Goal: Task Accomplishment & Management: Complete application form

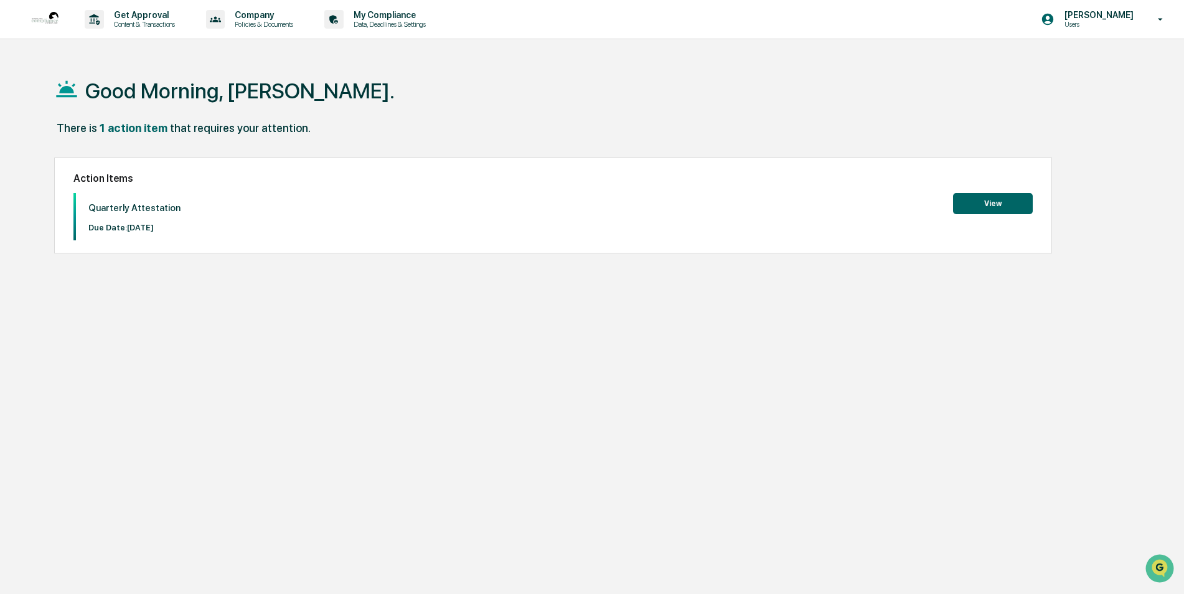
click at [979, 214] on div "Quarterly Attestation Due Date: [DATE] View" at bounding box center [552, 216] width 959 height 47
click at [980, 201] on button "View" at bounding box center [993, 203] width 80 height 21
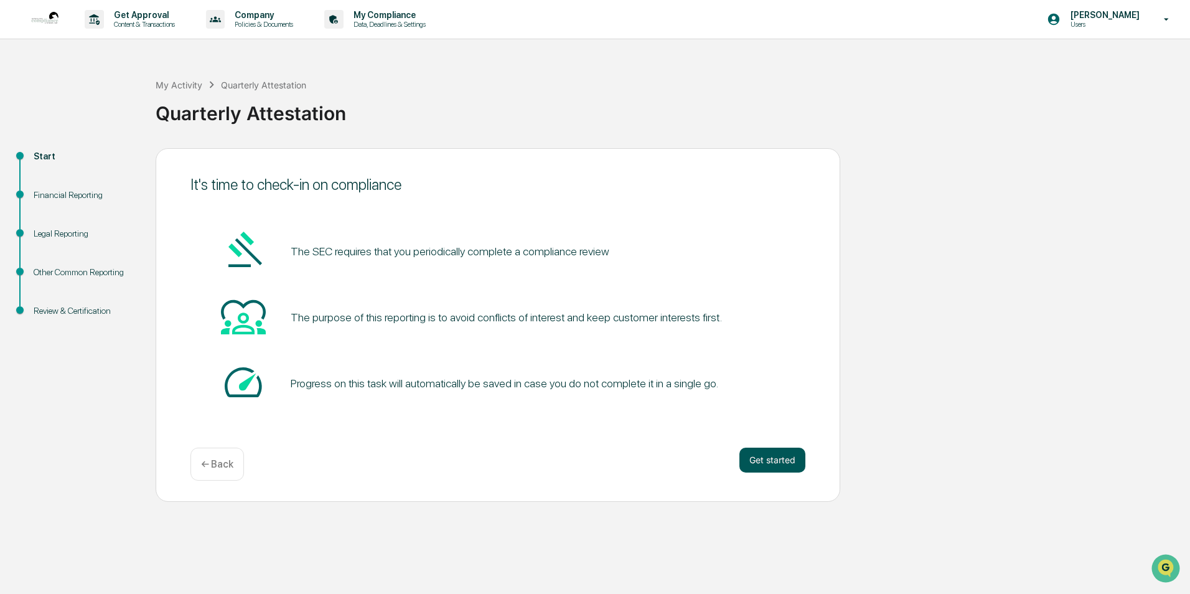
click at [763, 459] on button "Get started" at bounding box center [773, 460] width 66 height 25
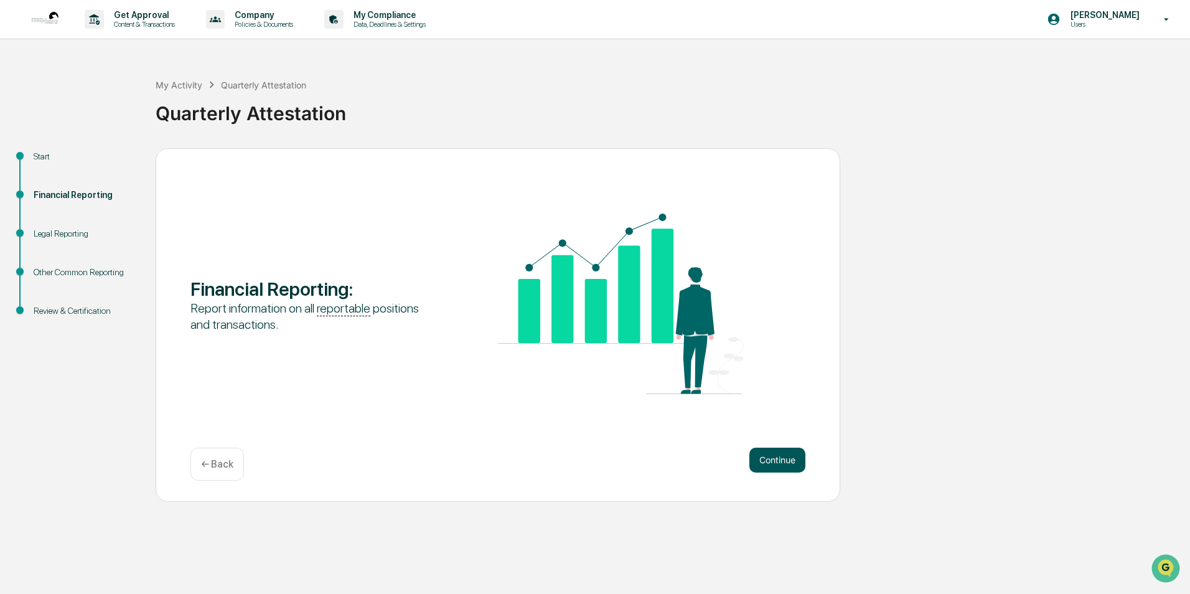
click at [779, 464] on button "Continue" at bounding box center [778, 460] width 56 height 25
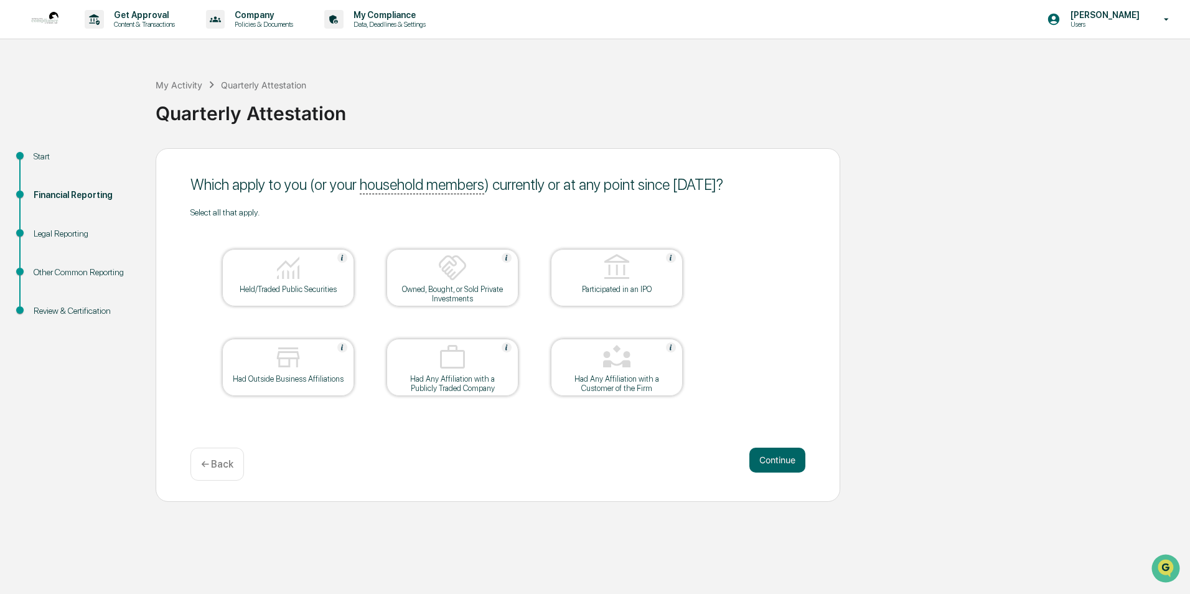
click at [331, 278] on div at bounding box center [288, 269] width 125 height 32
click at [773, 464] on button "Continue" at bounding box center [778, 460] width 56 height 25
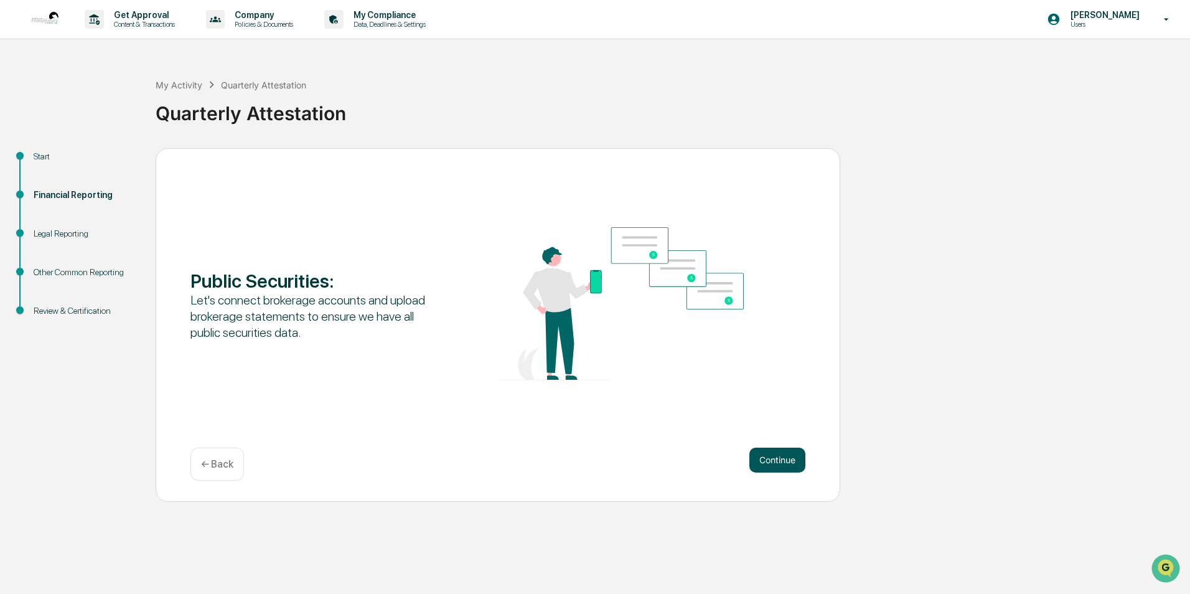
click at [768, 455] on button "Continue" at bounding box center [778, 460] width 56 height 25
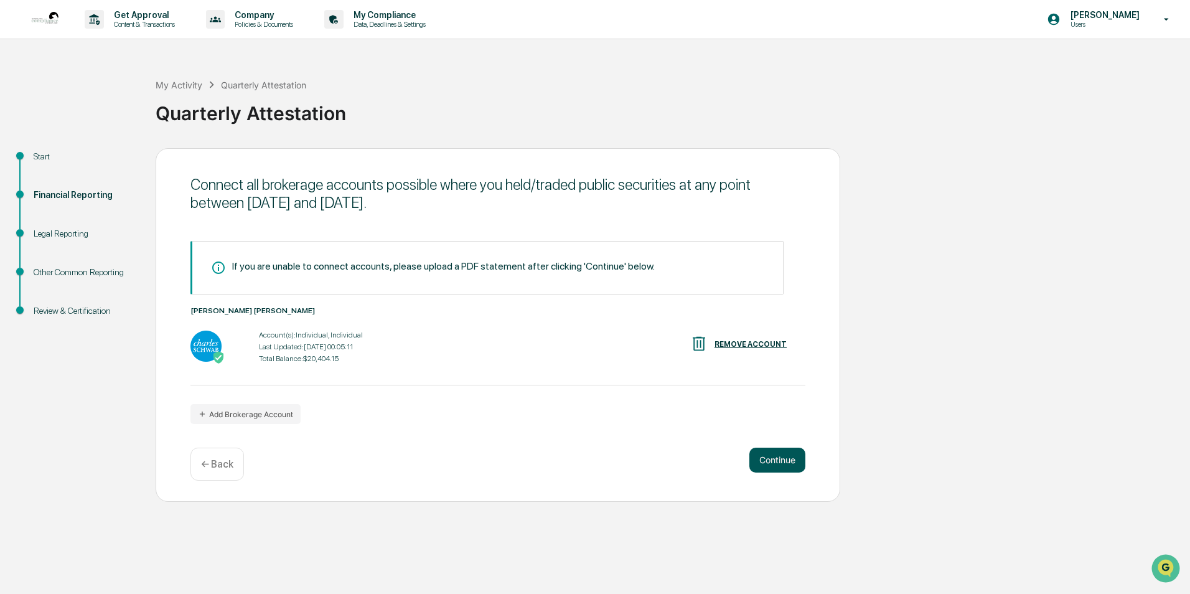
click at [754, 448] on button "Continue" at bounding box center [778, 460] width 56 height 25
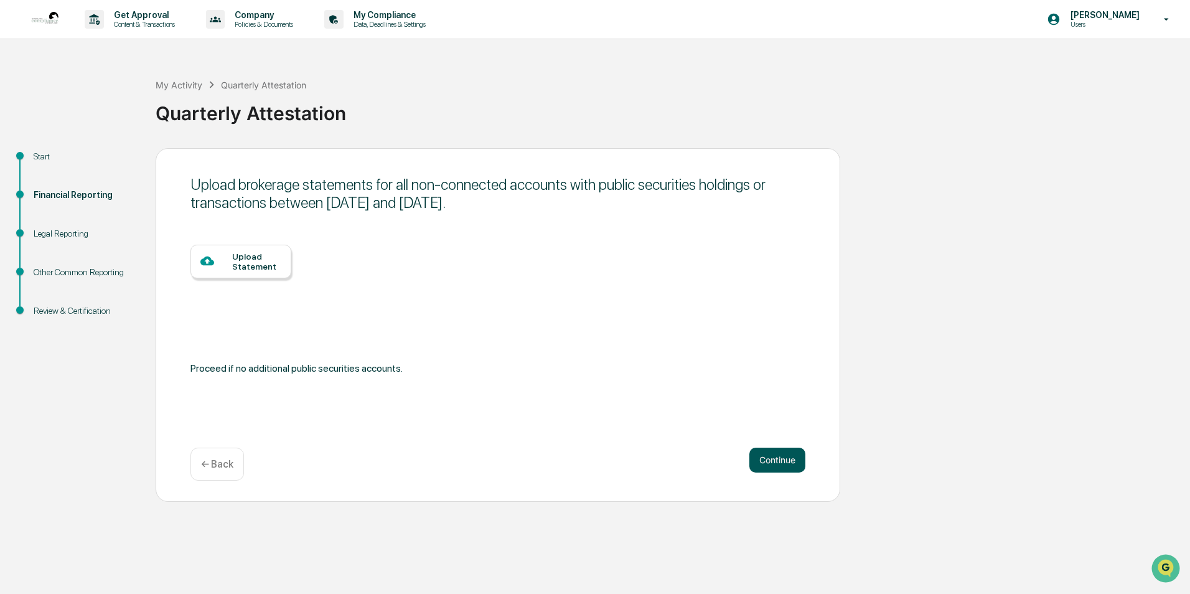
click at [761, 459] on button "Continue" at bounding box center [778, 460] width 56 height 25
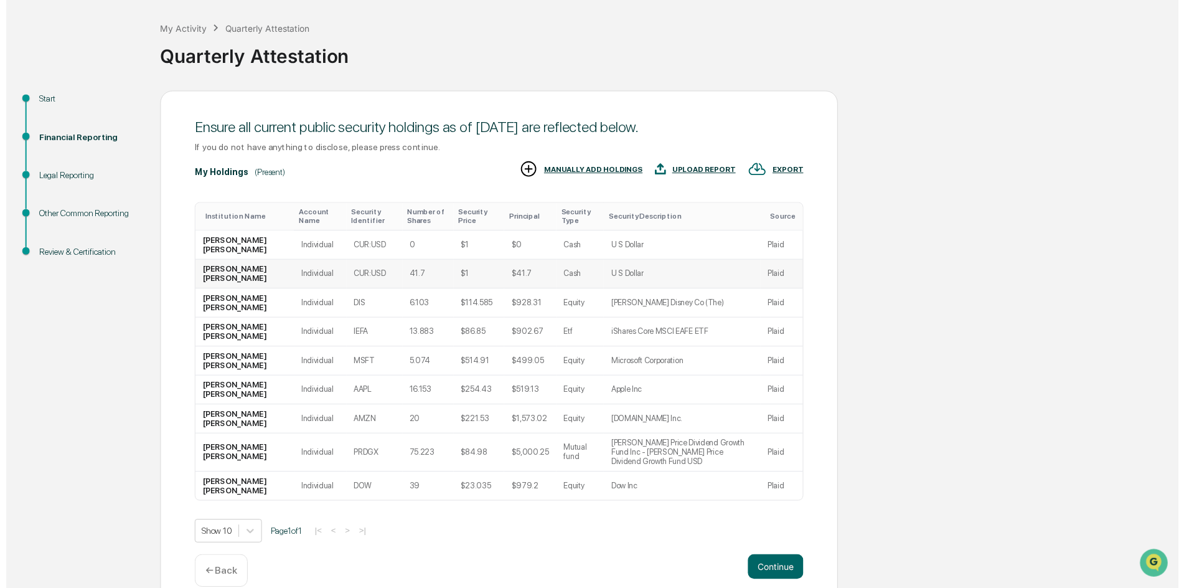
scroll to position [67, 0]
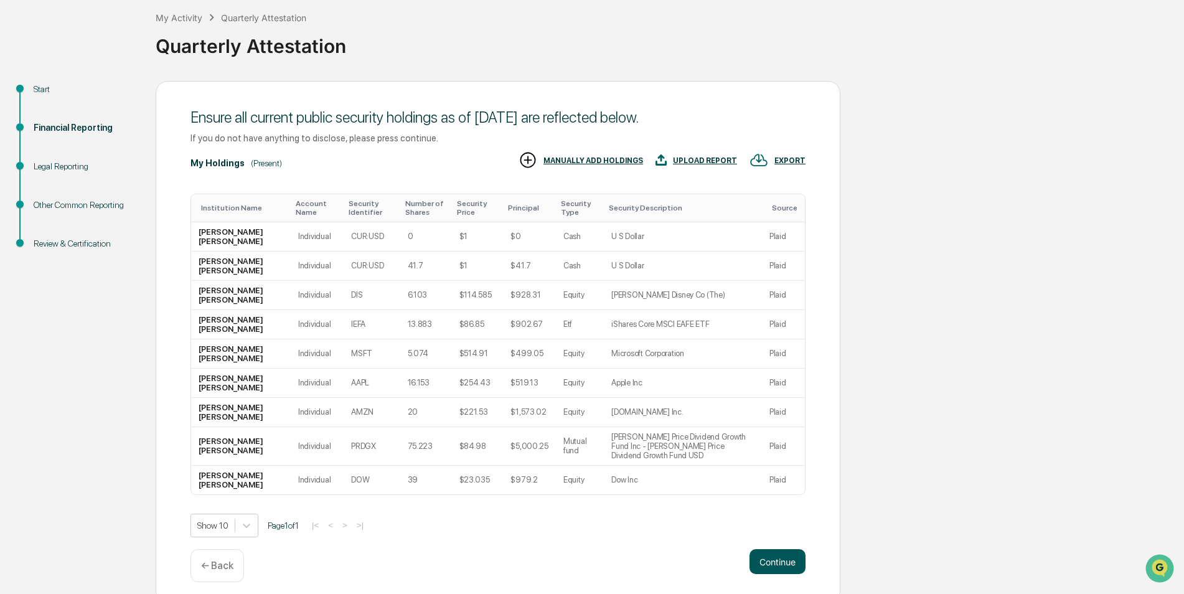
click at [765, 549] on button "Continue" at bounding box center [778, 561] width 56 height 25
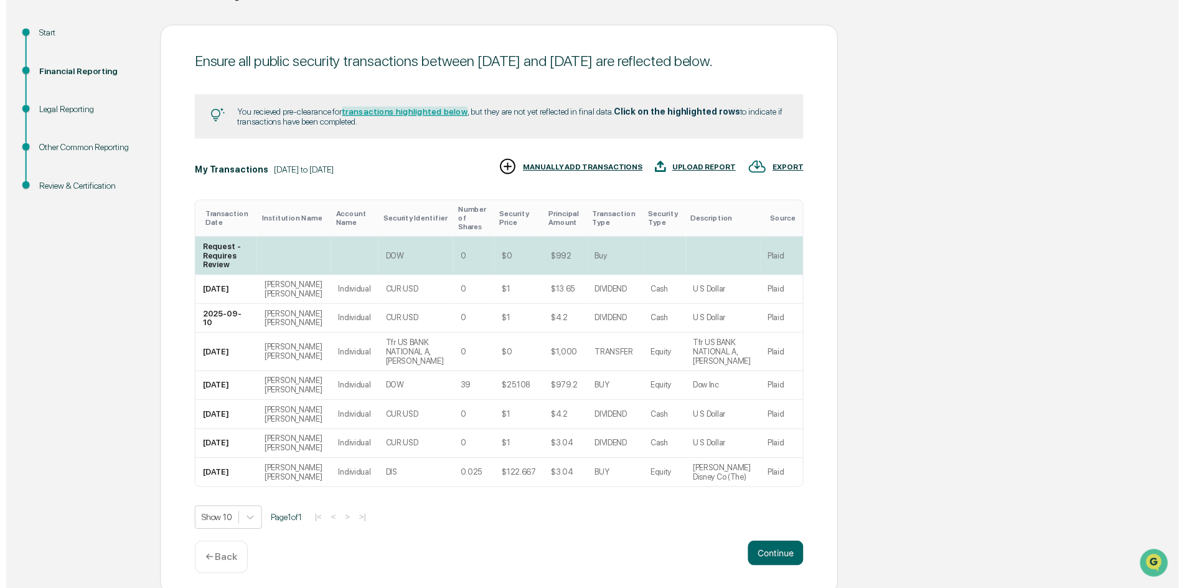
scroll to position [125, 0]
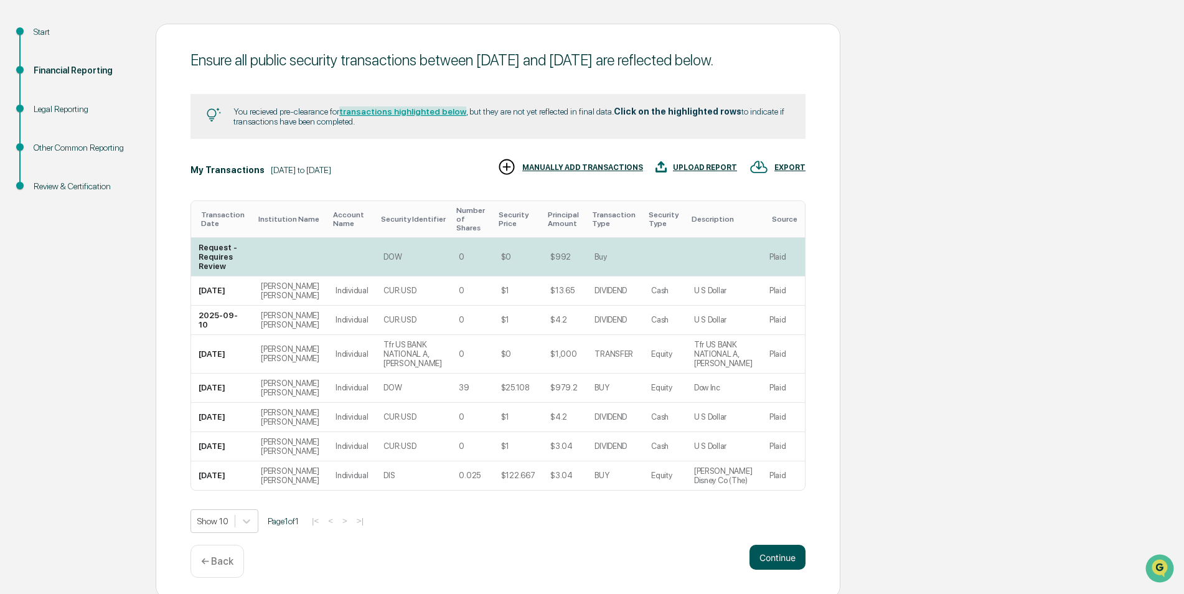
click at [761, 570] on button "Continue" at bounding box center [778, 557] width 56 height 25
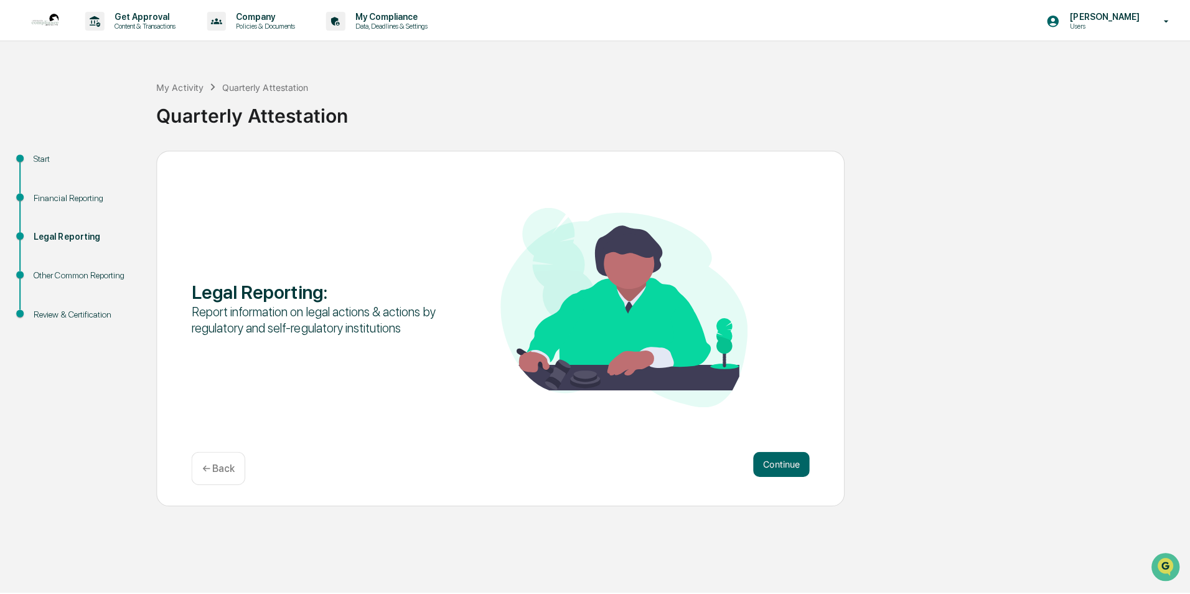
scroll to position [0, 0]
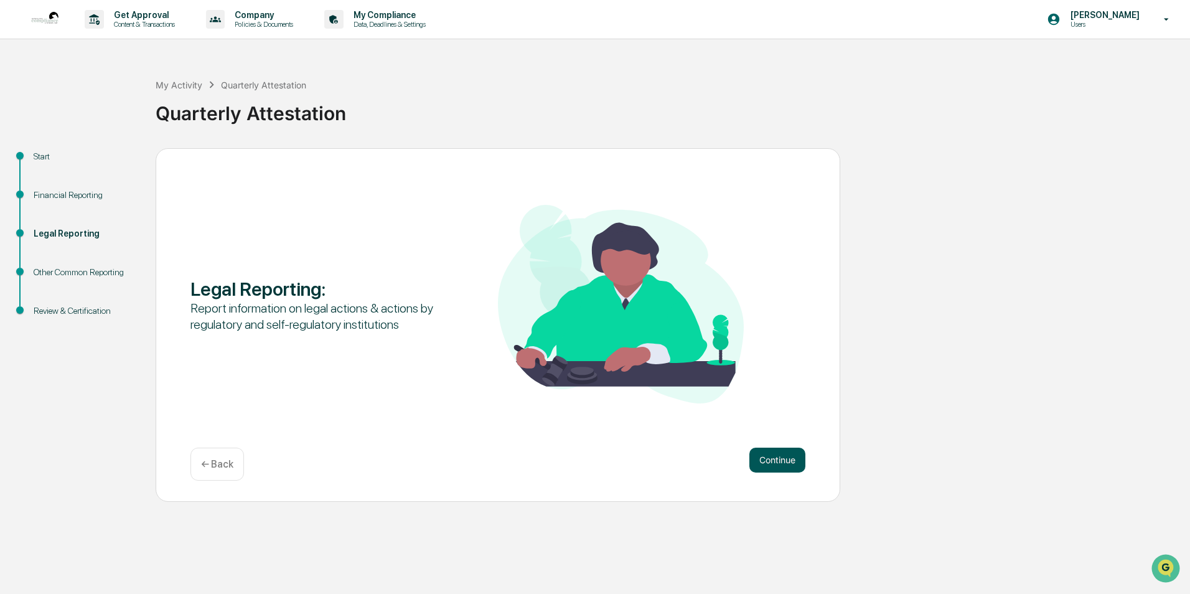
click at [800, 465] on button "Continue" at bounding box center [778, 460] width 56 height 25
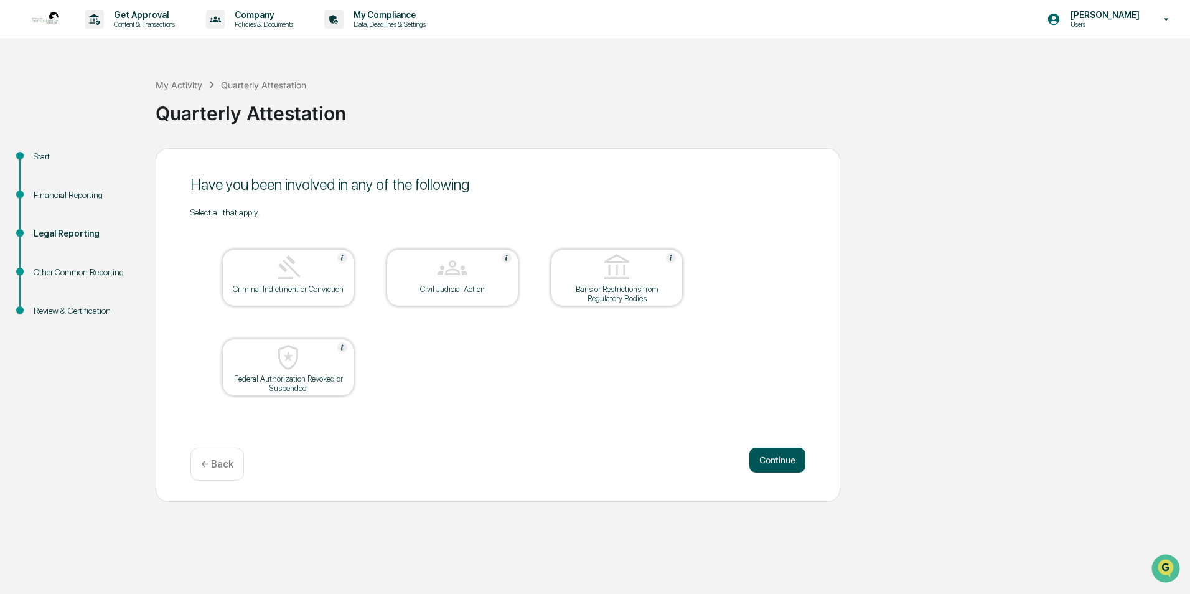
click at [780, 459] on button "Continue" at bounding box center [778, 460] width 56 height 25
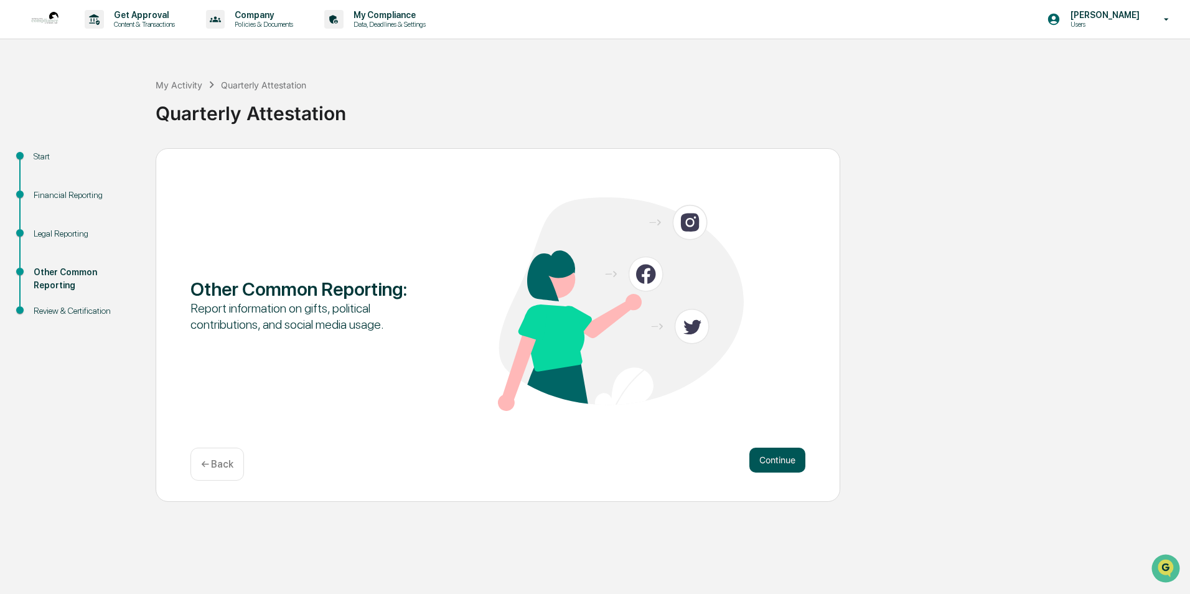
click at [775, 466] on button "Continue" at bounding box center [778, 460] width 56 height 25
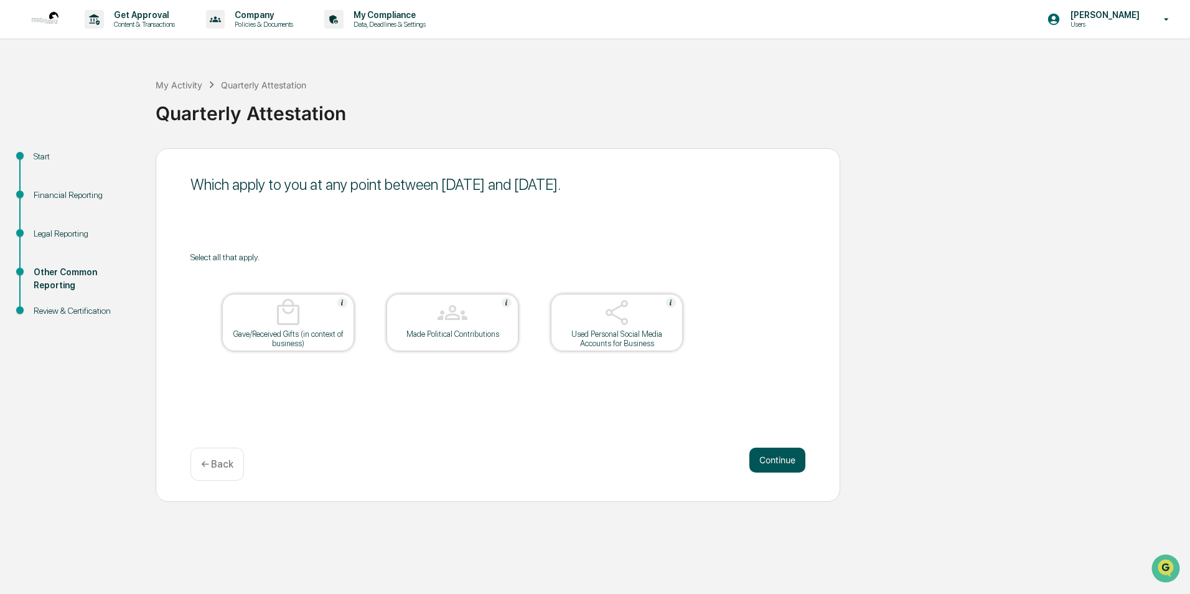
click at [769, 456] on button "Continue" at bounding box center [778, 460] width 56 height 25
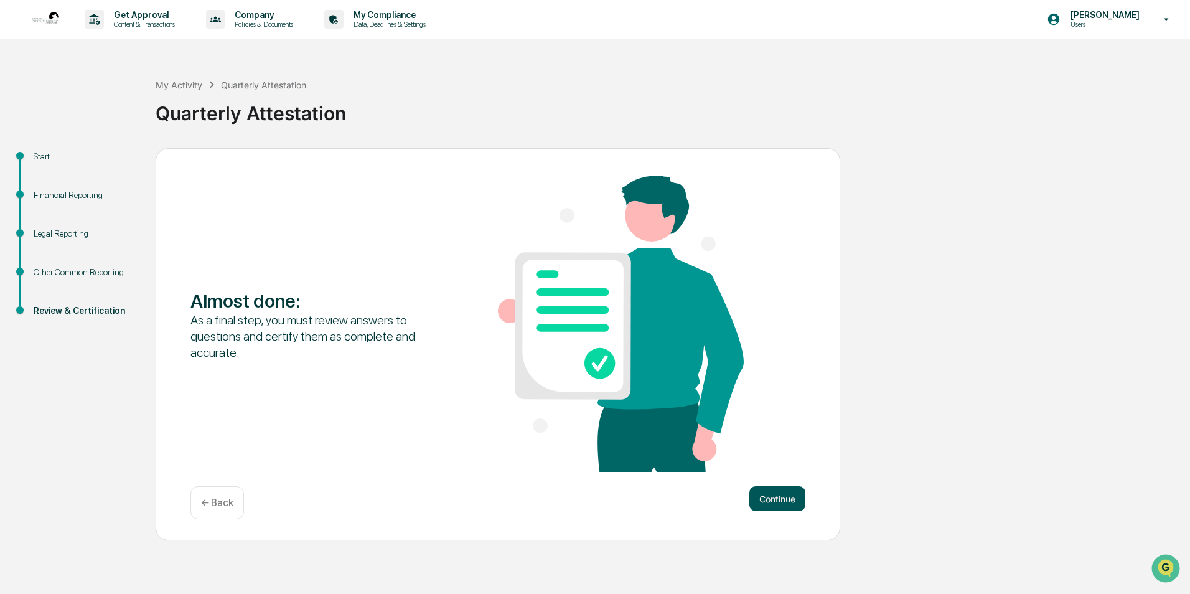
click at [770, 491] on button "Continue" at bounding box center [778, 498] width 56 height 25
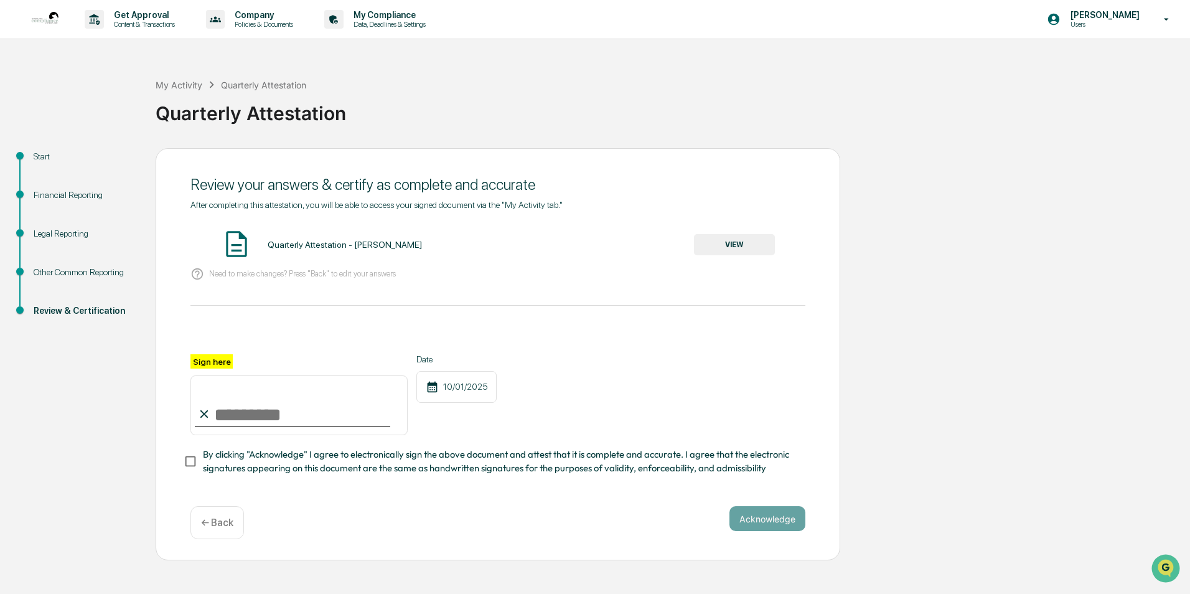
click at [729, 246] on button "VIEW" at bounding box center [734, 244] width 81 height 21
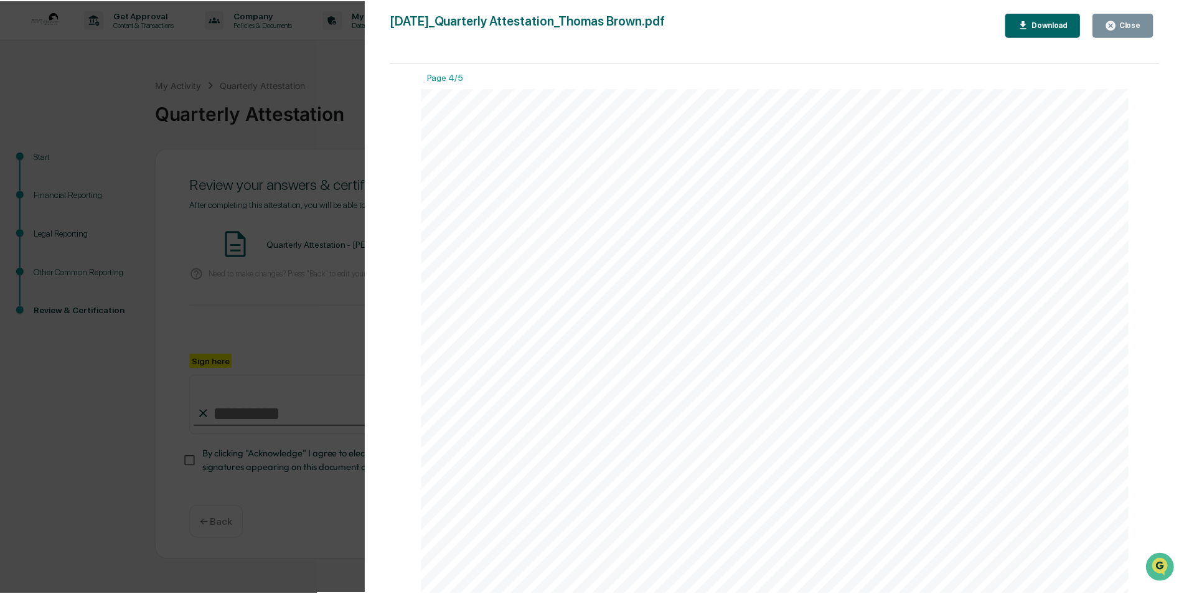
scroll to position [3138, 0]
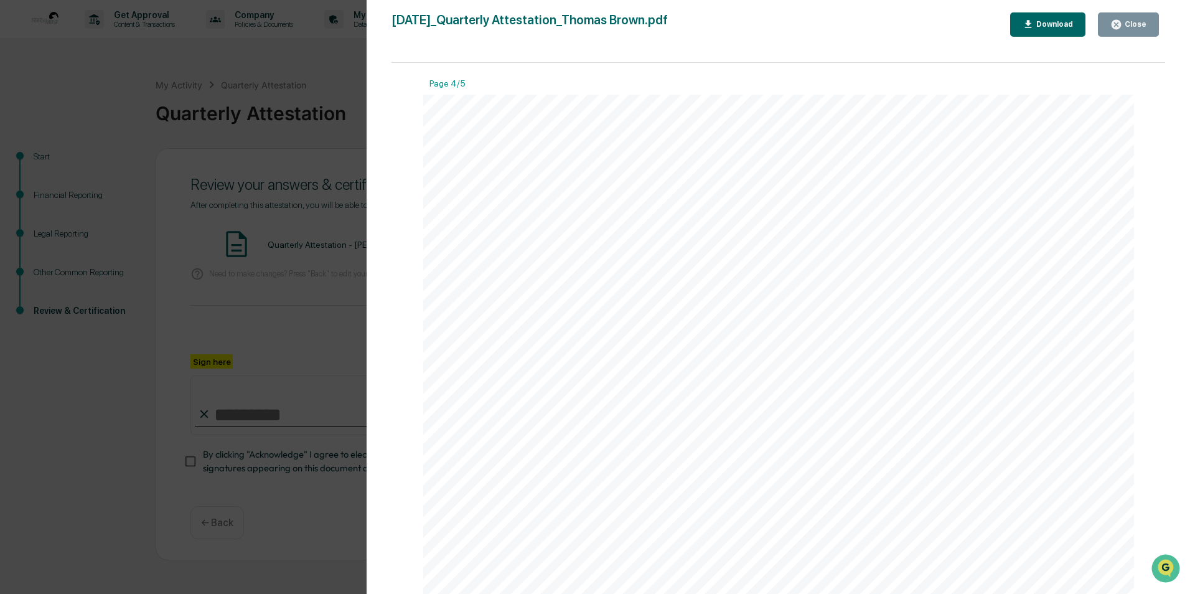
click at [1131, 20] on div "Close" at bounding box center [1134, 24] width 24 height 9
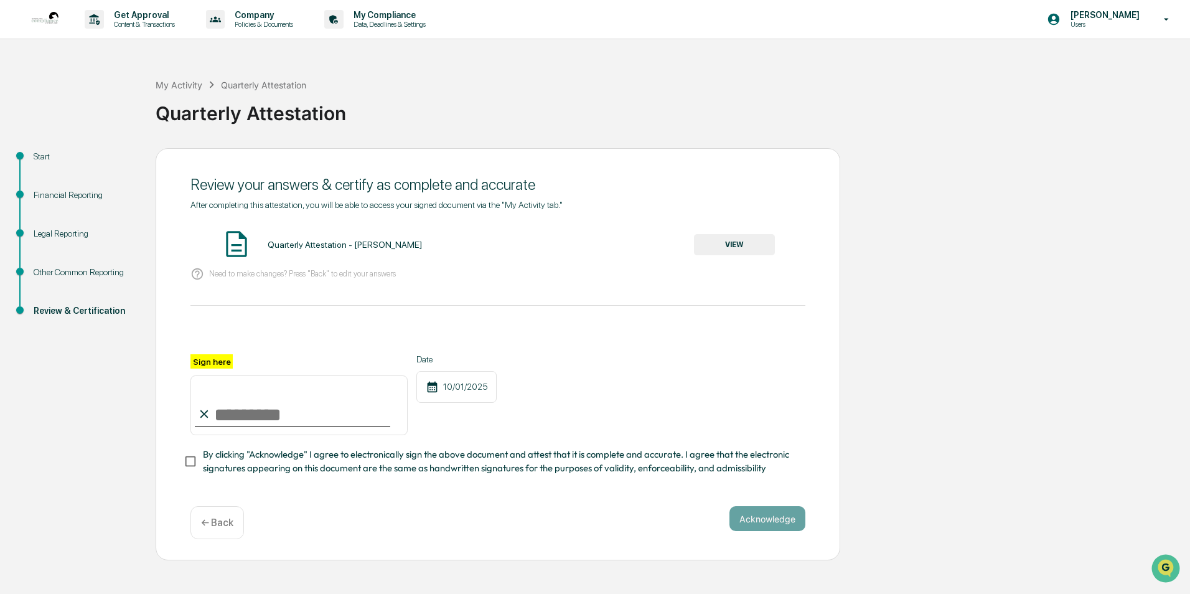
click at [242, 415] on input "Sign here" at bounding box center [299, 405] width 217 height 60
type input "**********"
click at [760, 524] on button "Acknowledge" at bounding box center [768, 518] width 76 height 25
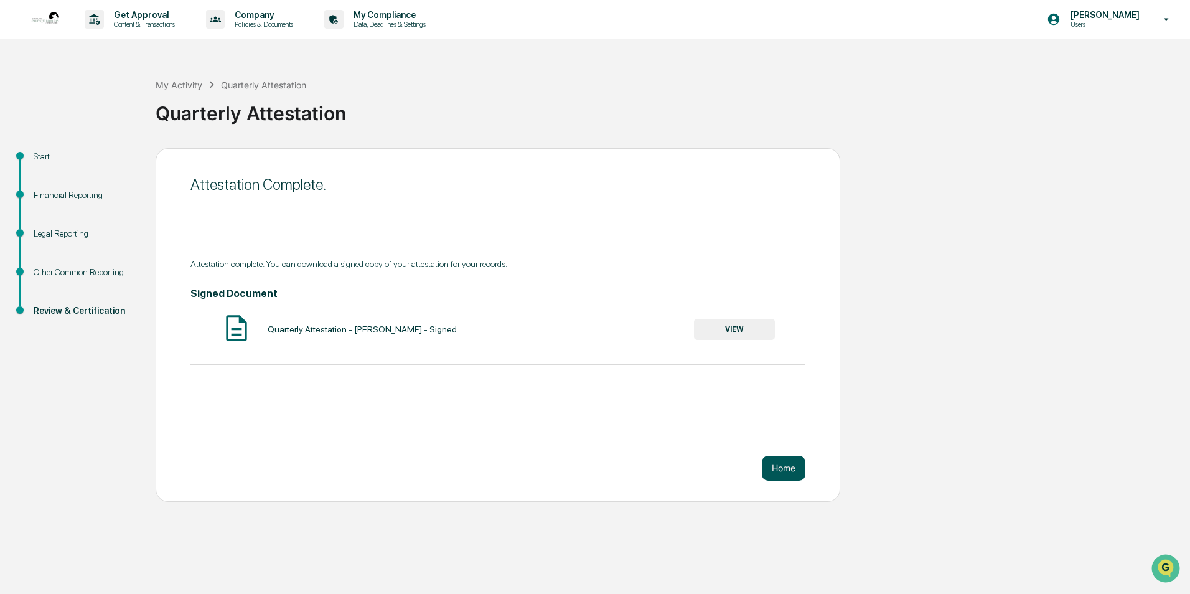
click at [776, 470] on button "Home" at bounding box center [784, 468] width 44 height 25
